Goal: Download file/media

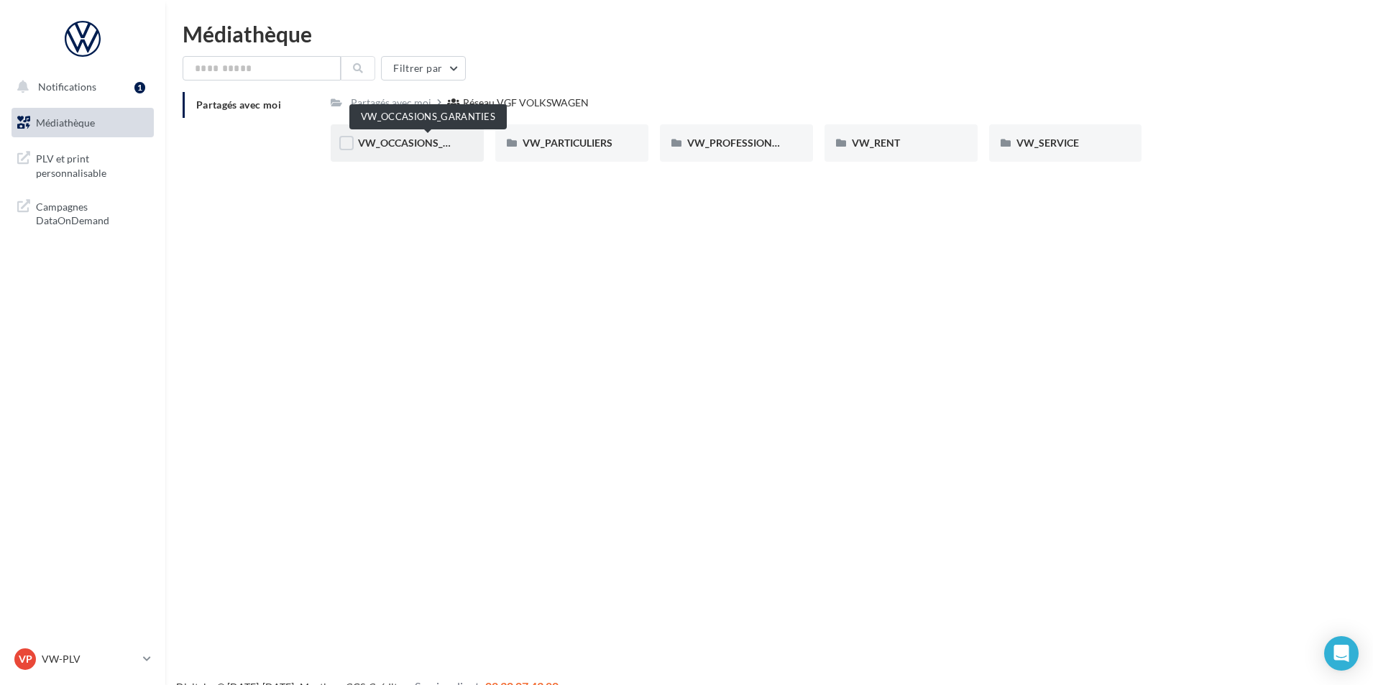
click at [437, 146] on span "VW_OCCASIONS_GARANTIES" at bounding box center [428, 143] width 141 height 12
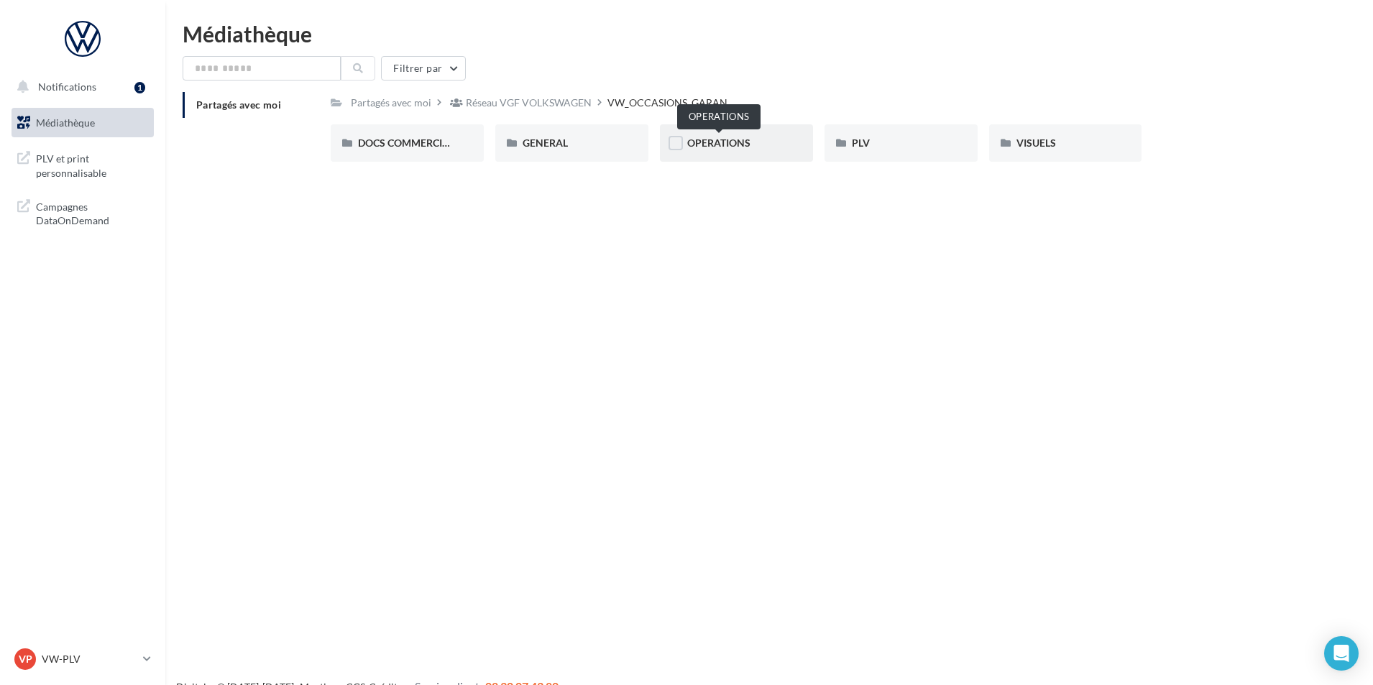
click at [699, 147] on span "OPERATIONS" at bounding box center [718, 143] width 63 height 12
click at [865, 144] on div "RS" at bounding box center [901, 143] width 99 height 14
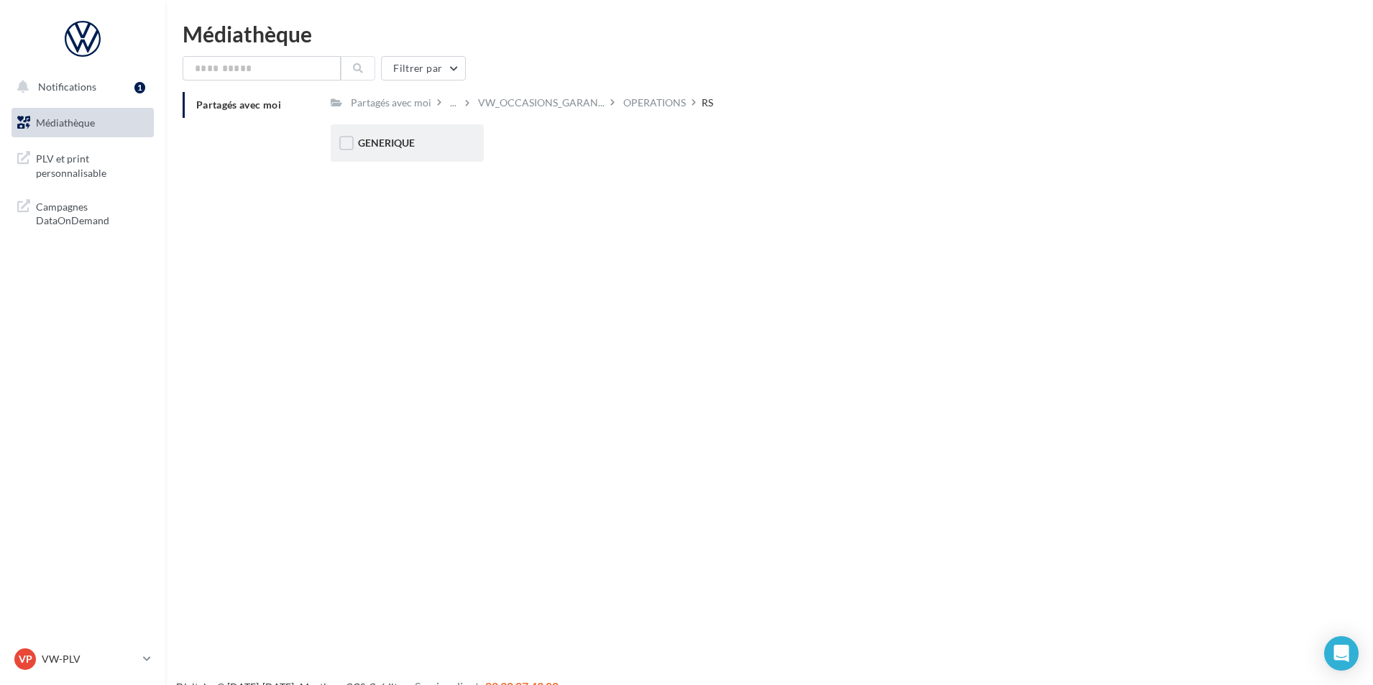
click at [379, 140] on span "GENERIQUE" at bounding box center [386, 143] width 57 height 12
click at [363, 145] on span "VW" at bounding box center [367, 143] width 18 height 12
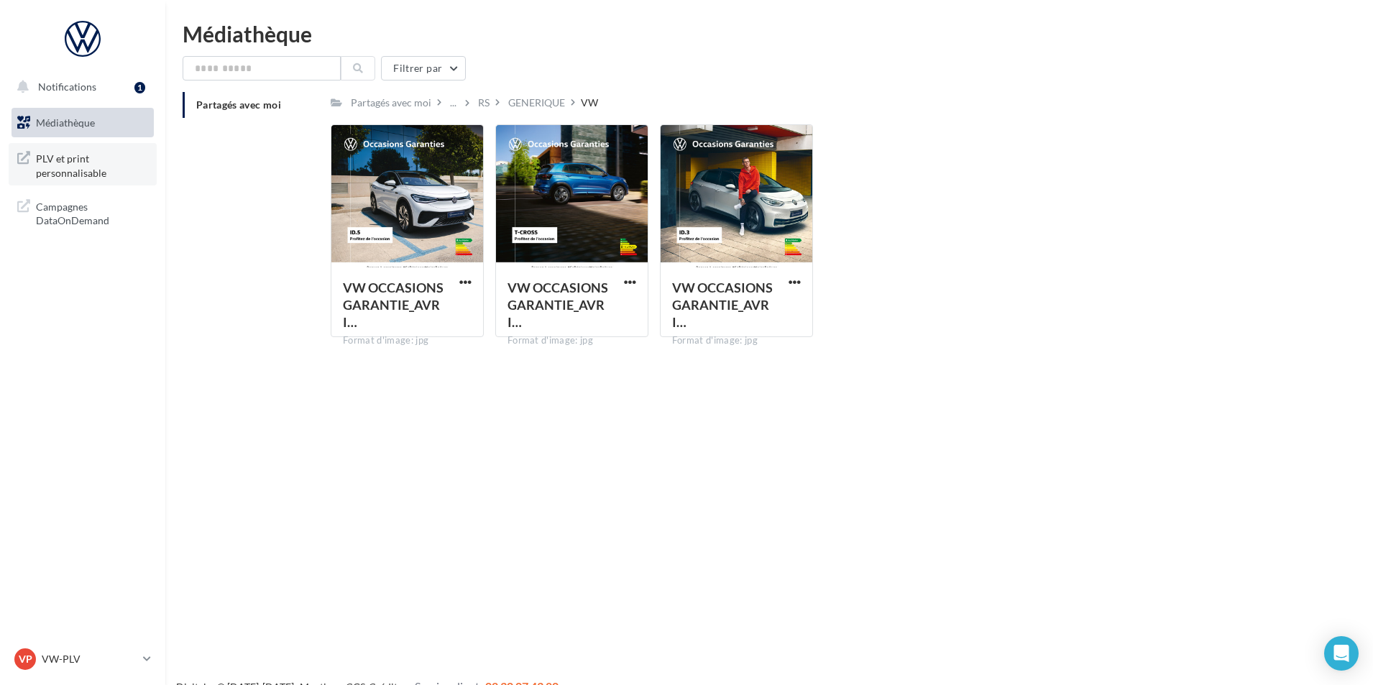
click at [78, 163] on span "PLV et print personnalisable" at bounding box center [92, 164] width 112 height 31
click at [90, 81] on span "Notifications" at bounding box center [67, 87] width 58 height 12
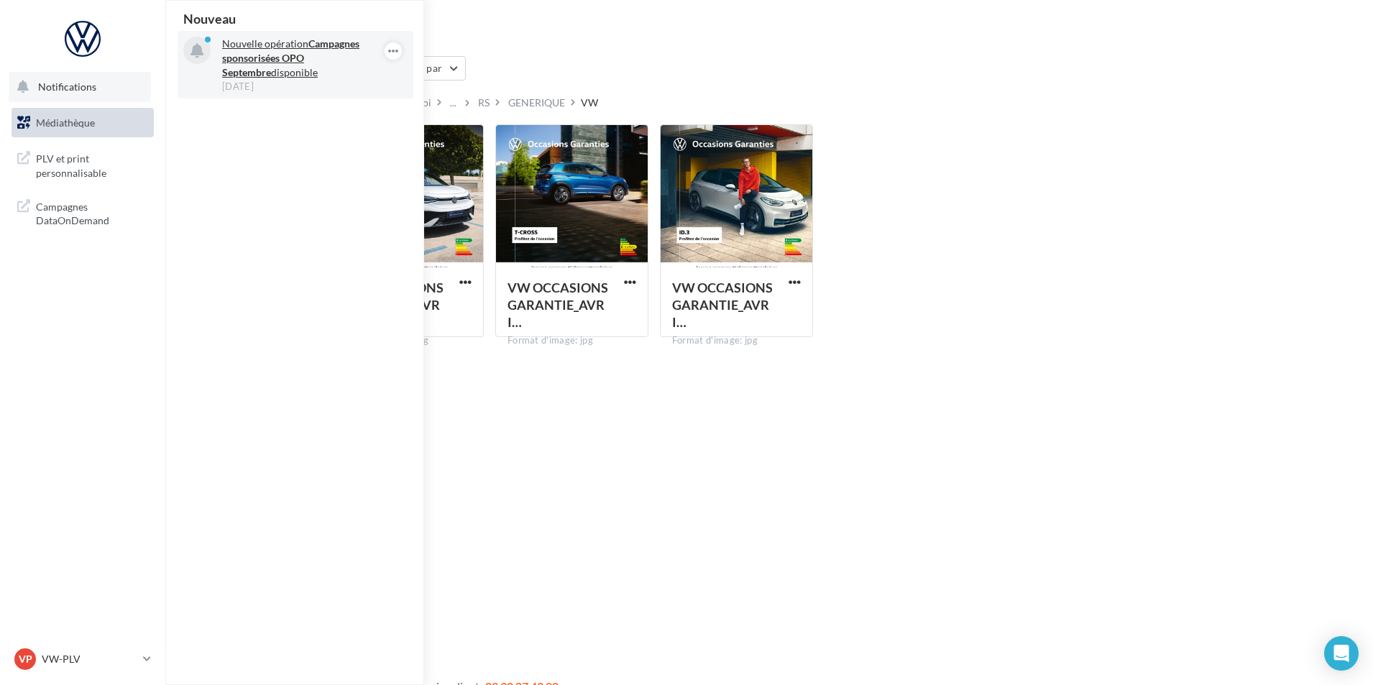
click at [303, 60] on strong "Campagnes sponsorisées OPO Septembre" at bounding box center [290, 57] width 137 height 41
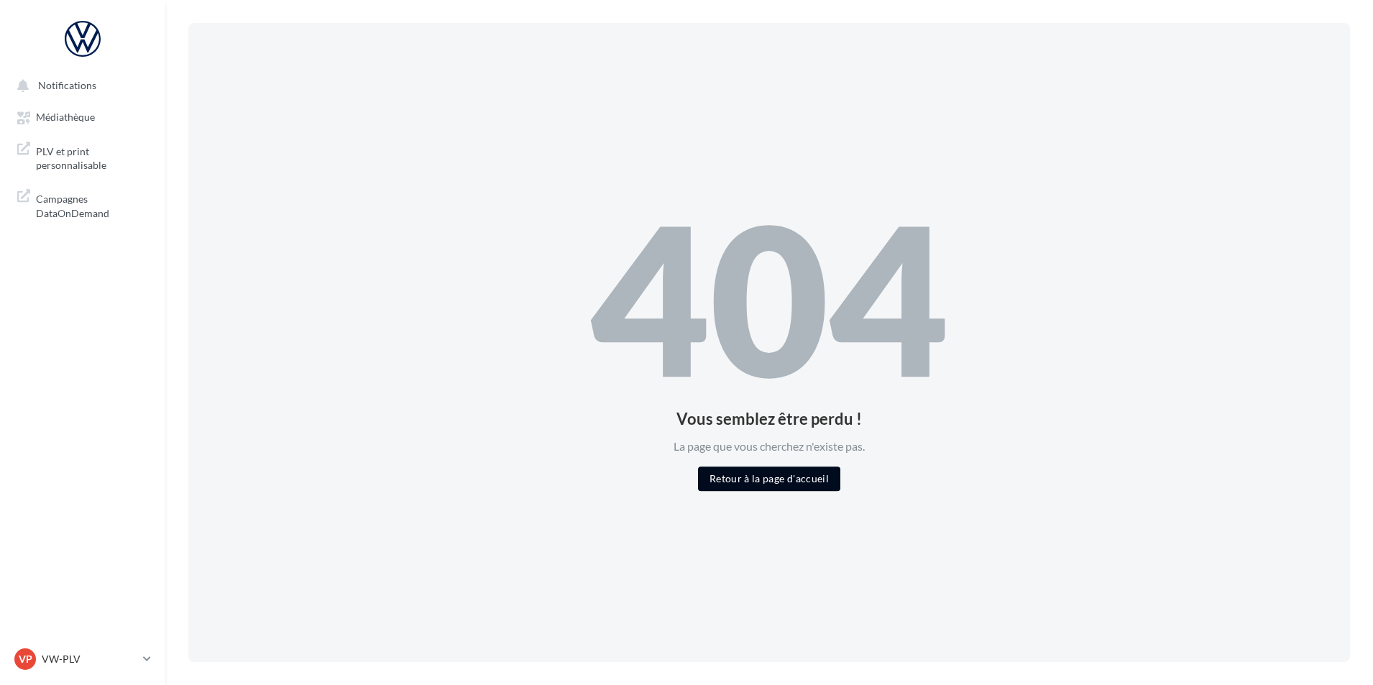
click at [754, 491] on button "Retour à la page d'accueil" at bounding box center [769, 479] width 142 height 24
click at [749, 480] on button "Retour à la page d'accueil" at bounding box center [769, 479] width 142 height 24
click at [40, 85] on span "Notifications" at bounding box center [67, 85] width 58 height 12
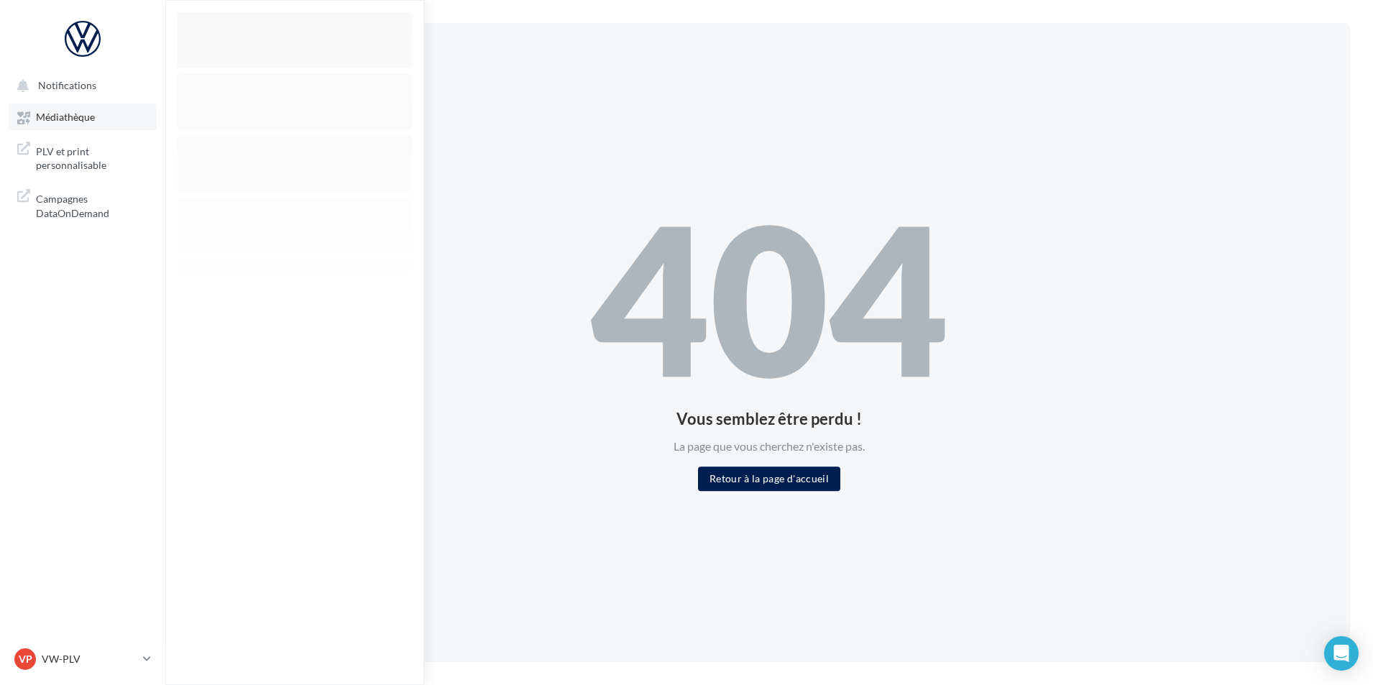
click at [48, 113] on span "Médiathèque" at bounding box center [65, 117] width 59 height 12
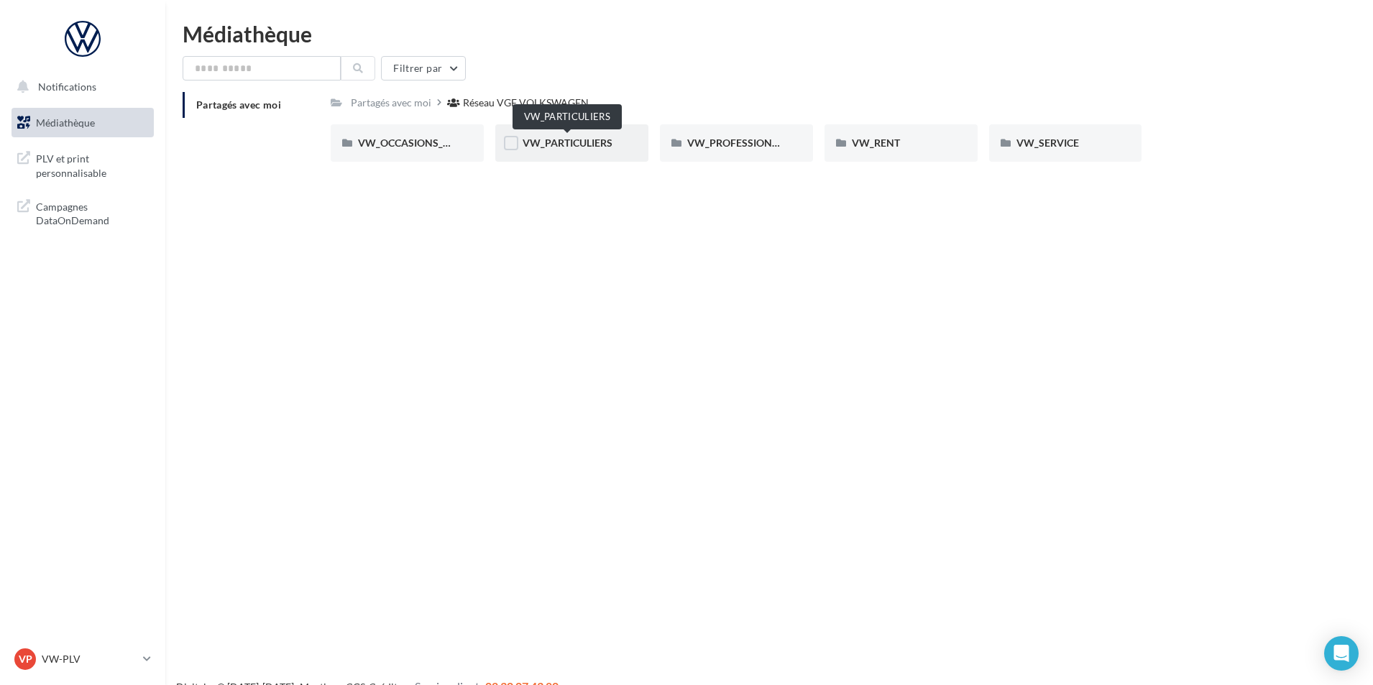
click at [572, 139] on span "VW_PARTICULIERS" at bounding box center [568, 143] width 90 height 12
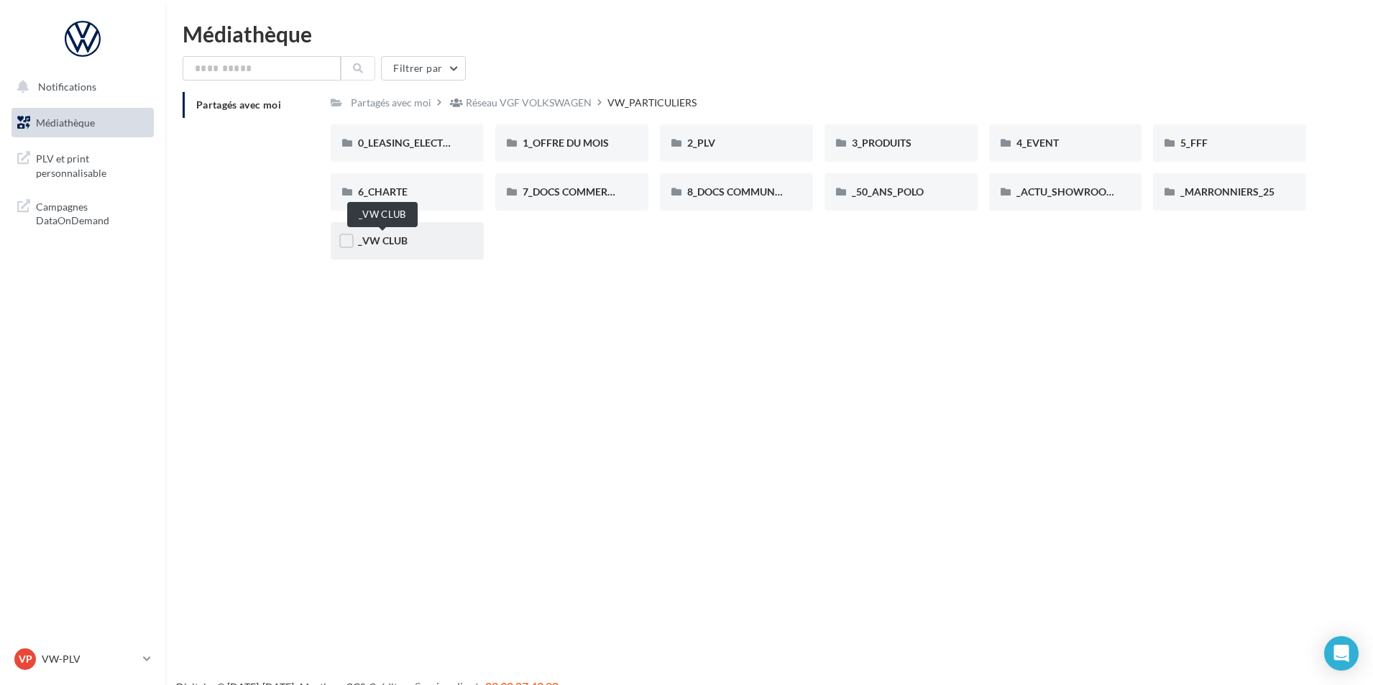
click at [404, 241] on span "_VW CLUB" at bounding box center [383, 240] width 50 height 12
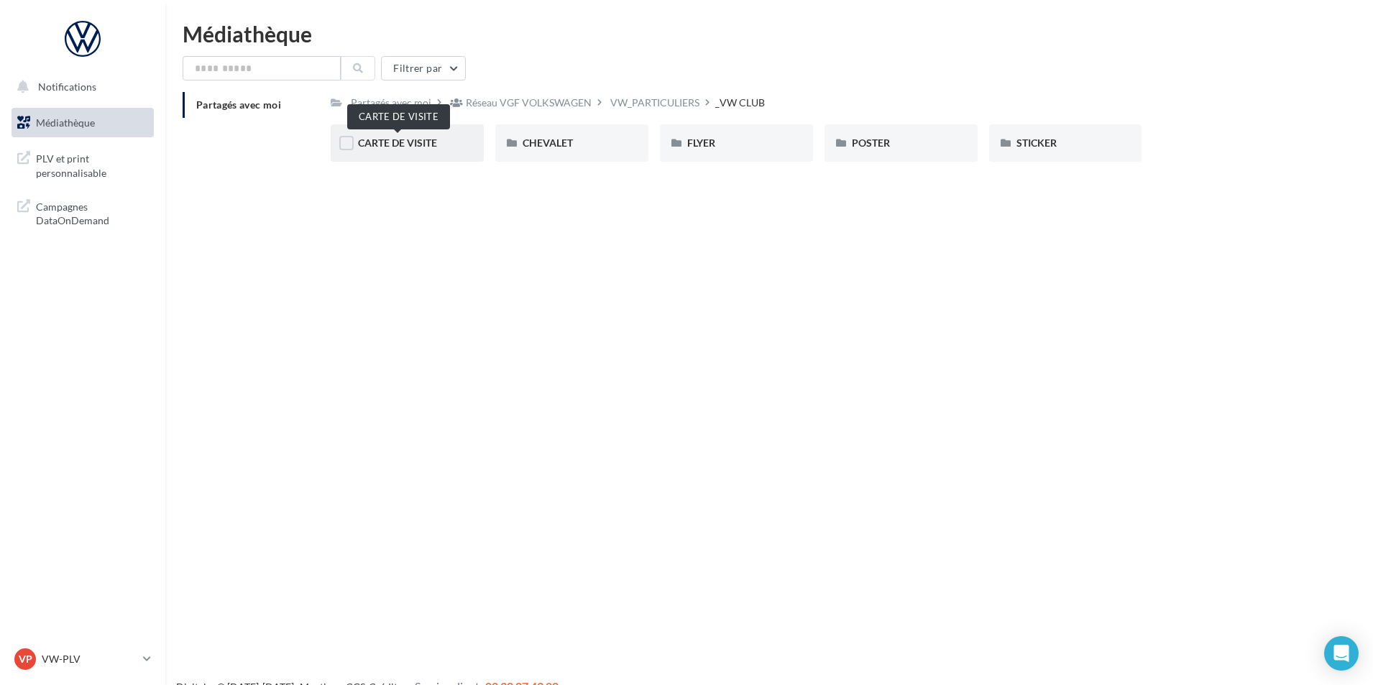
click at [406, 145] on span "CARTE DE VISITE" at bounding box center [397, 143] width 79 height 12
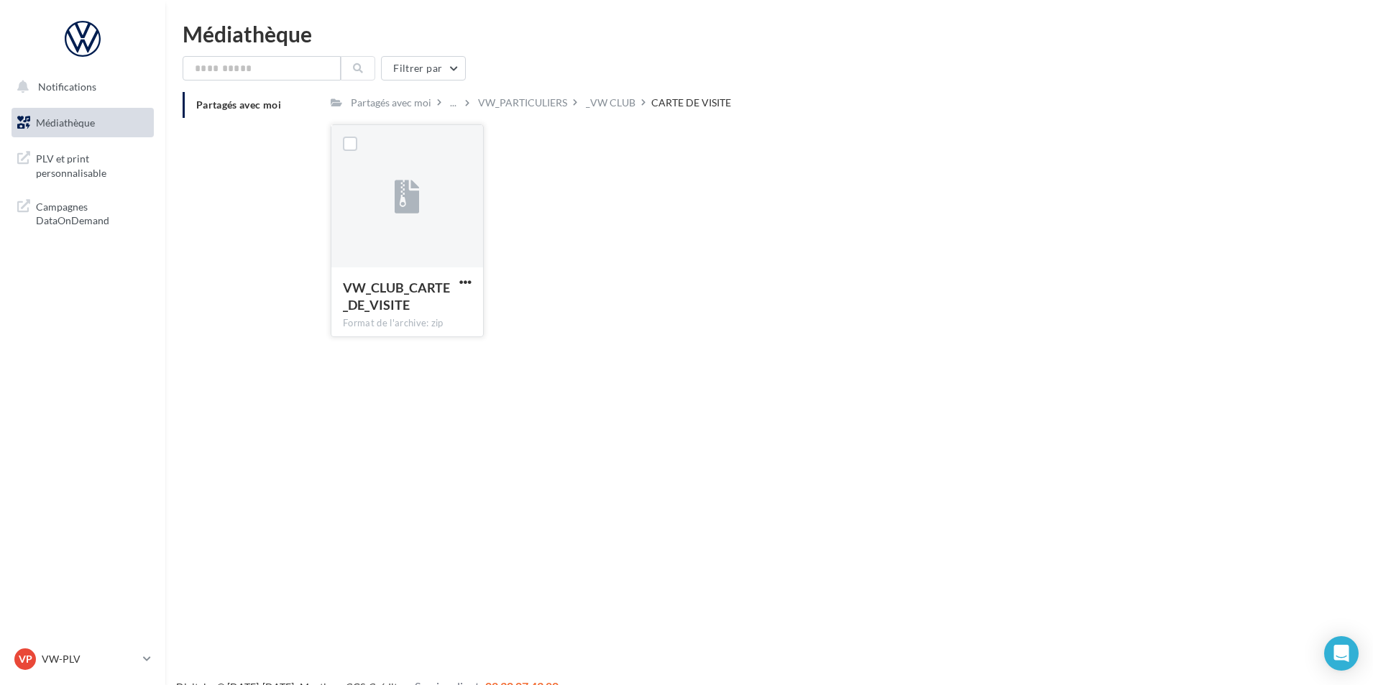
click at [405, 208] on icon at bounding box center [407, 197] width 25 height 33
click at [464, 278] on span "button" at bounding box center [465, 282] width 12 height 12
click at [431, 313] on button "Télécharger" at bounding box center [403, 310] width 144 height 37
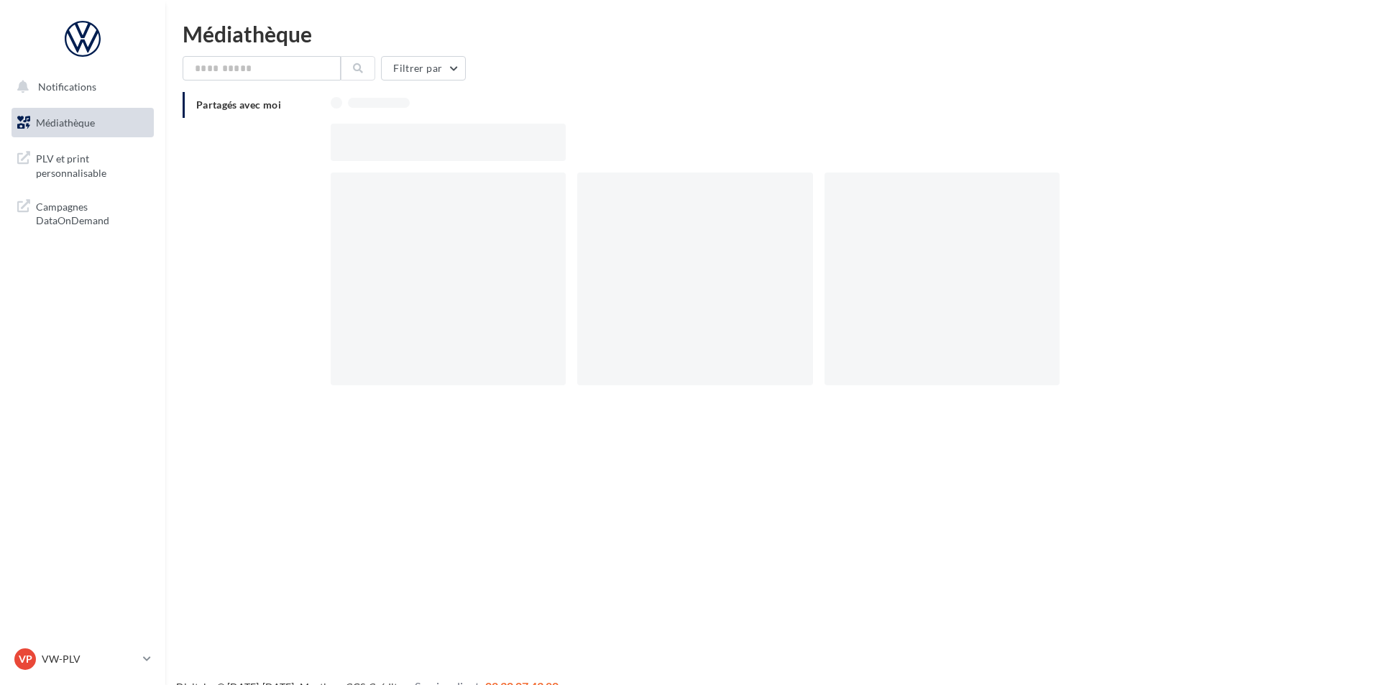
click at [86, 664] on p "VW-PLV" at bounding box center [90, 659] width 96 height 14
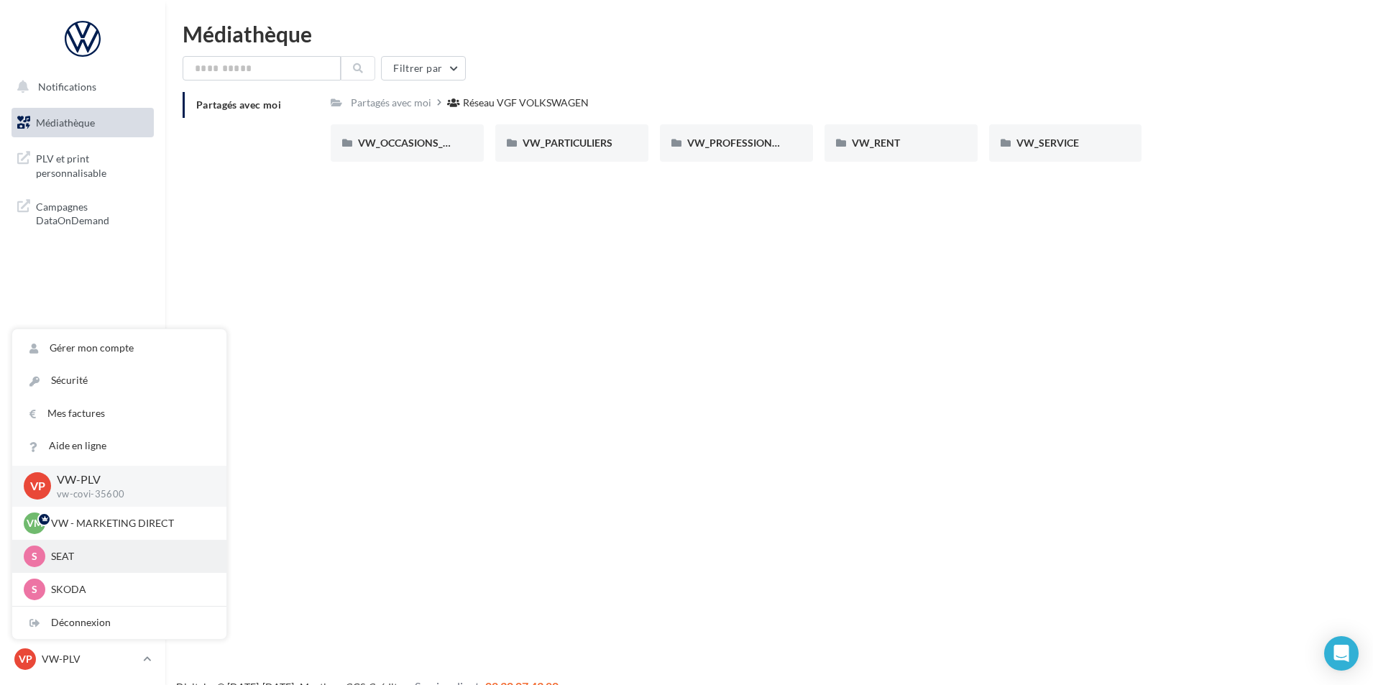
click at [119, 568] on div "S SEAT apvseat-sema-35601" at bounding box center [119, 556] width 214 height 33
click at [46, 547] on div "S SEAT apvseat-sema-35601" at bounding box center [119, 557] width 191 height 22
